Goal: Task Accomplishment & Management: Manage account settings

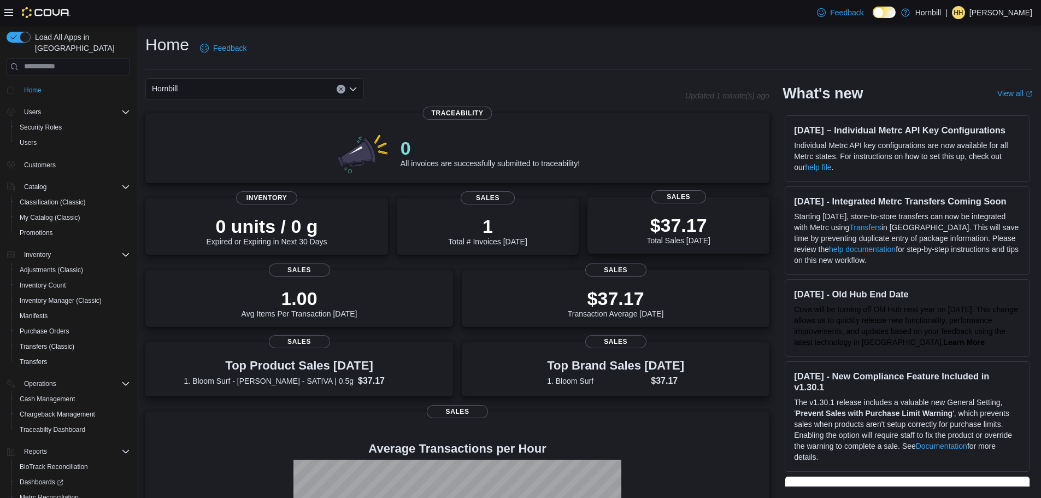
click at [681, 224] on p "$37.17" at bounding box center [677, 225] width 63 height 22
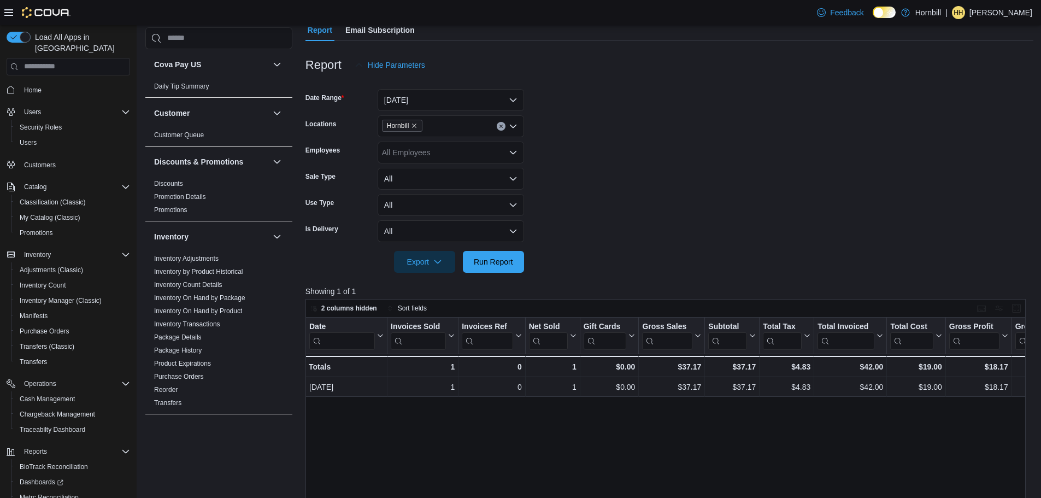
scroll to position [109, 0]
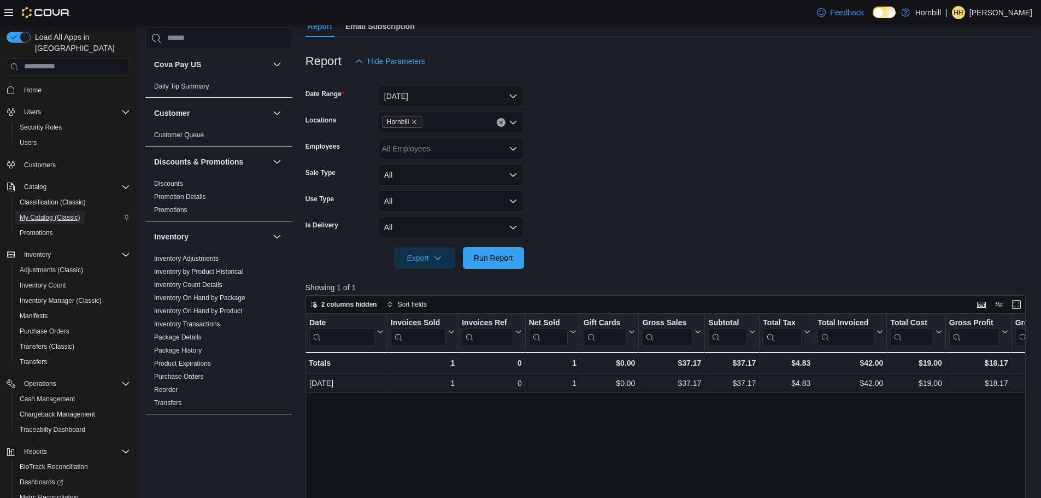
click at [64, 213] on span "My Catalog (Classic)" at bounding box center [50, 217] width 61 height 9
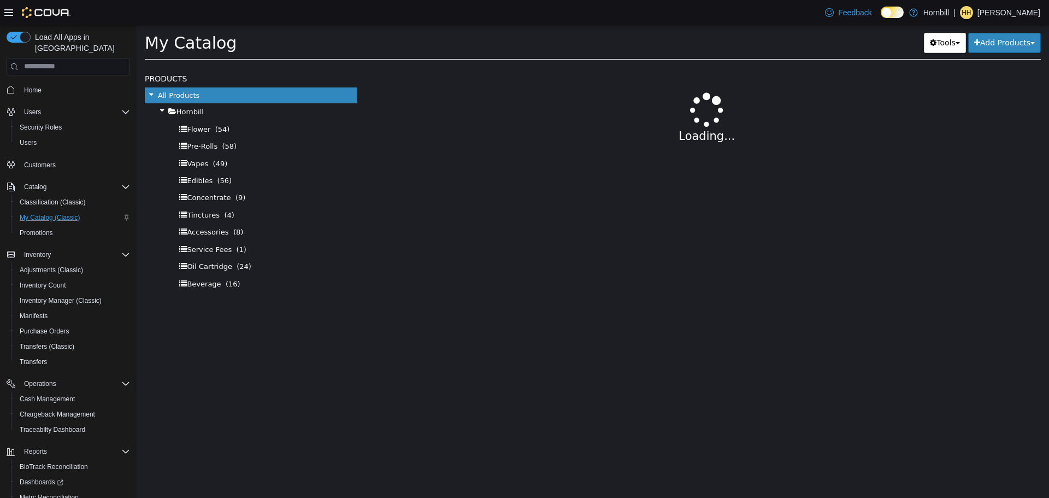
select select "**********"
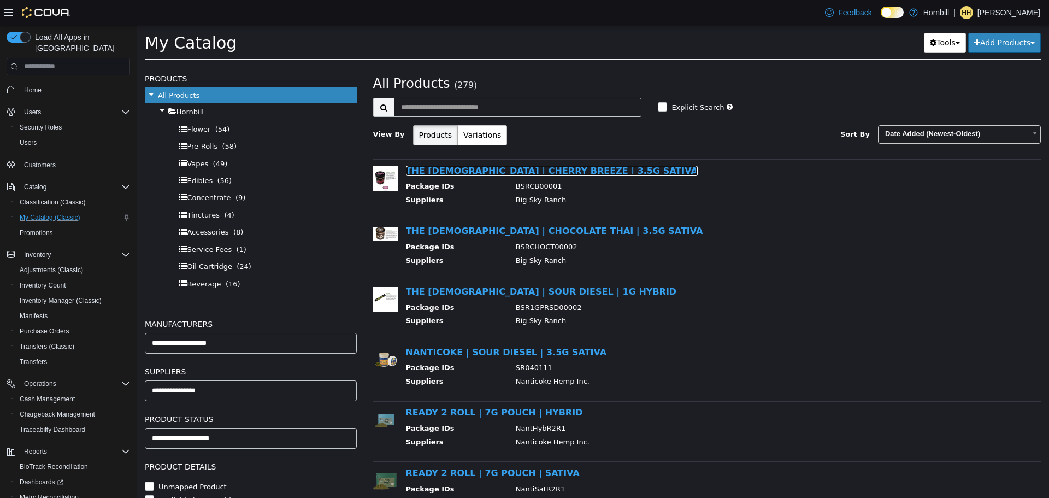
click at [483, 174] on link "THE [DEMOGRAPHIC_DATA] | CHERRY BREEZE | 3.5G SATIVA" at bounding box center [552, 170] width 292 height 10
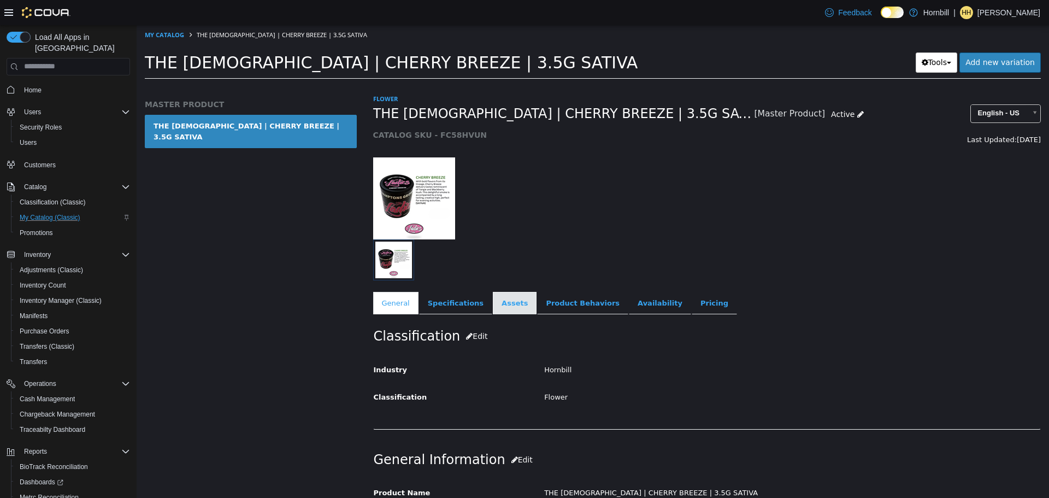
click at [503, 302] on link "Assets" at bounding box center [515, 302] width 44 height 23
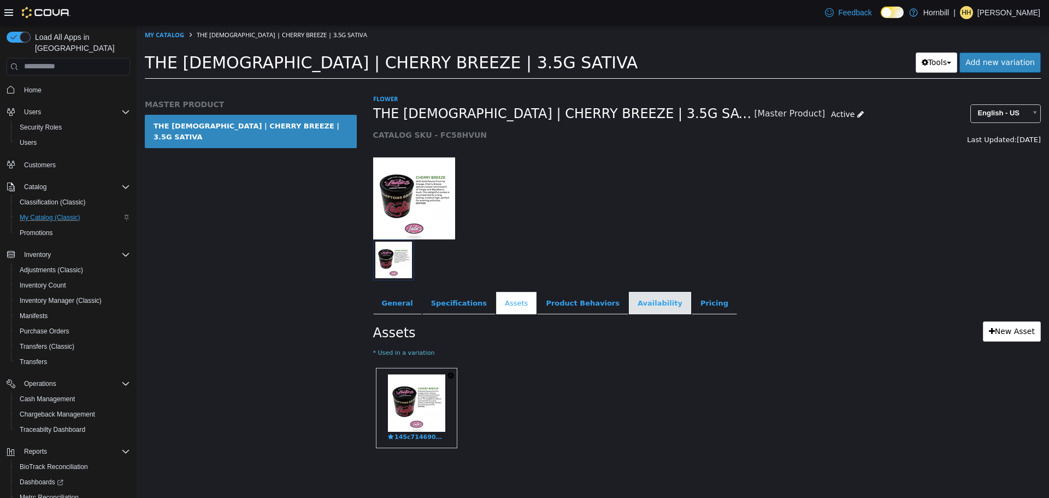
click at [635, 302] on link "Availability" at bounding box center [660, 302] width 62 height 23
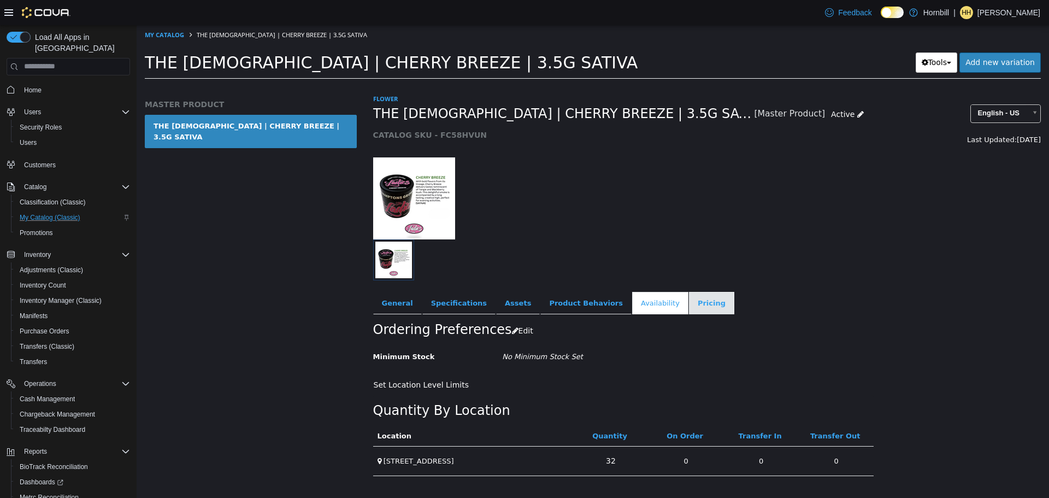
click at [689, 305] on link "Pricing" at bounding box center [711, 302] width 45 height 23
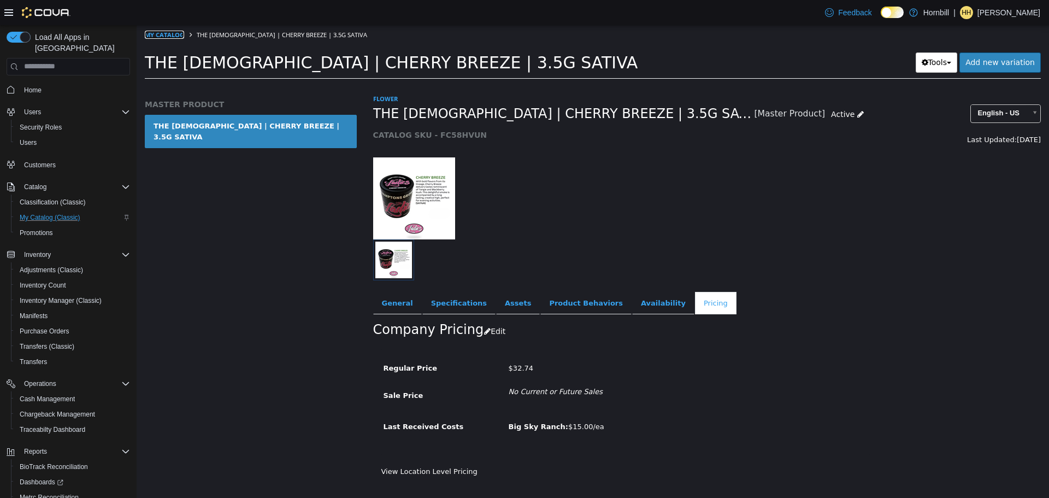
click at [170, 34] on link "My Catalog" at bounding box center [164, 34] width 39 height 8
select select "**********"
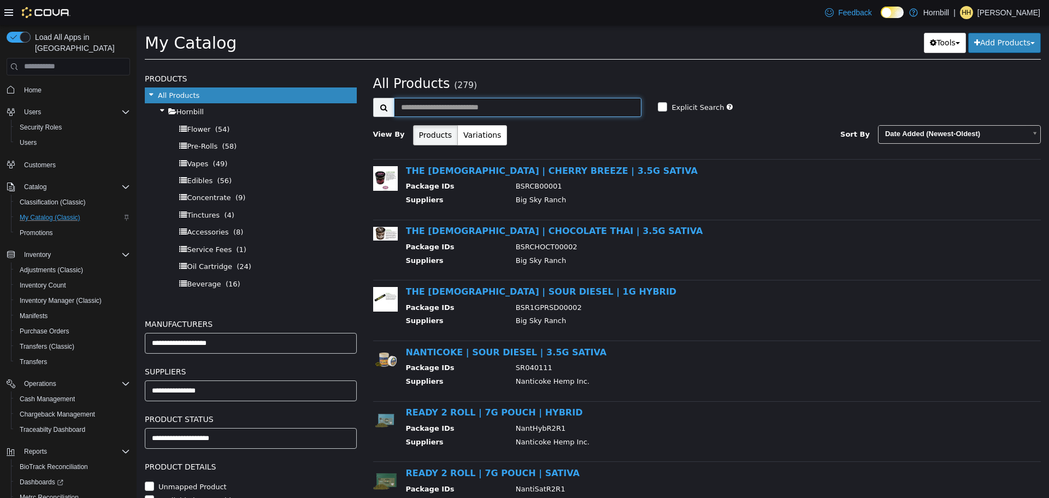
click at [453, 107] on input "text" at bounding box center [518, 106] width 248 height 19
type input "*"
click at [455, 170] on link "THE [DEMOGRAPHIC_DATA] | CHERRY BREEZE | 3.5G SATIVA" at bounding box center [552, 170] width 292 height 10
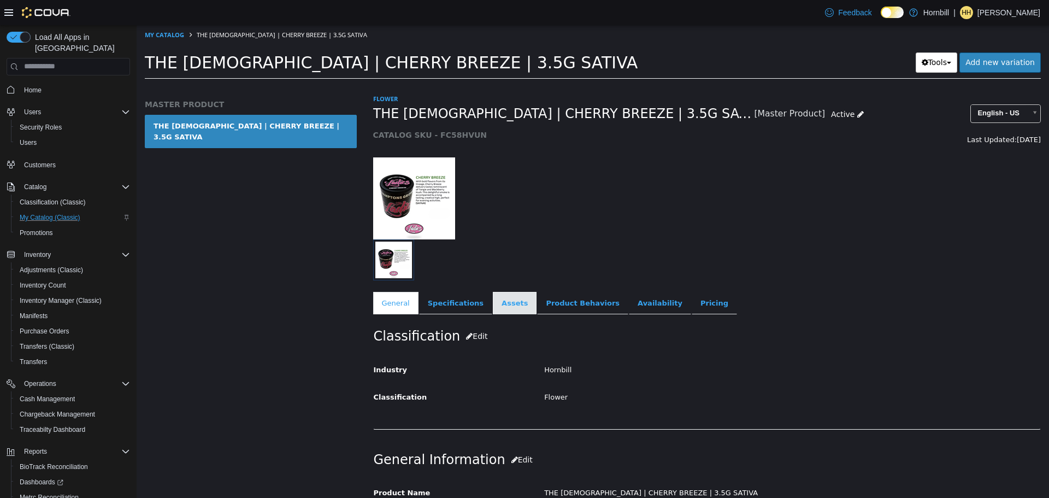
click at [500, 301] on link "Assets" at bounding box center [515, 302] width 44 height 23
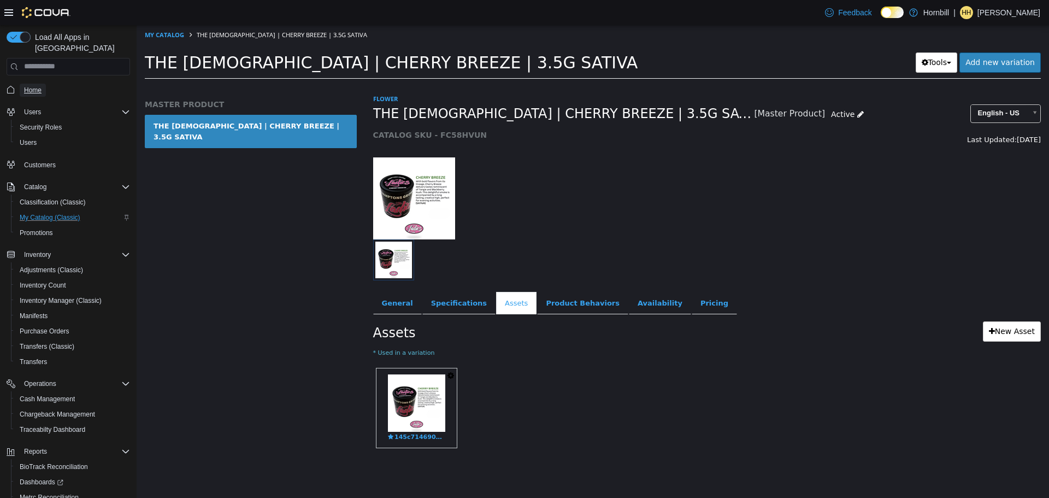
click at [32, 86] on span "Home" at bounding box center [32, 90] width 17 height 9
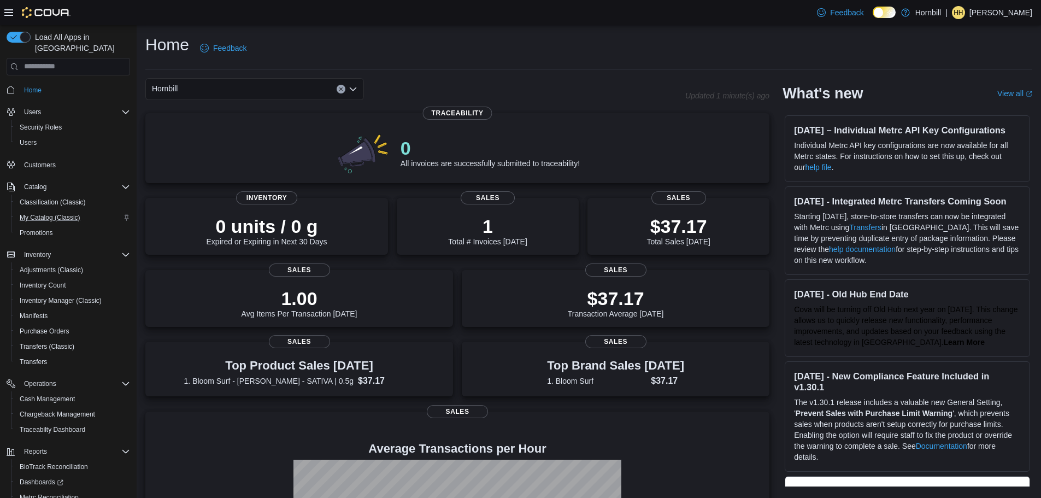
click at [999, 14] on p "[PERSON_NAME]" at bounding box center [1000, 12] width 63 height 13
click at [954, 107] on span "Sign Out" at bounding box center [961, 107] width 29 height 11
